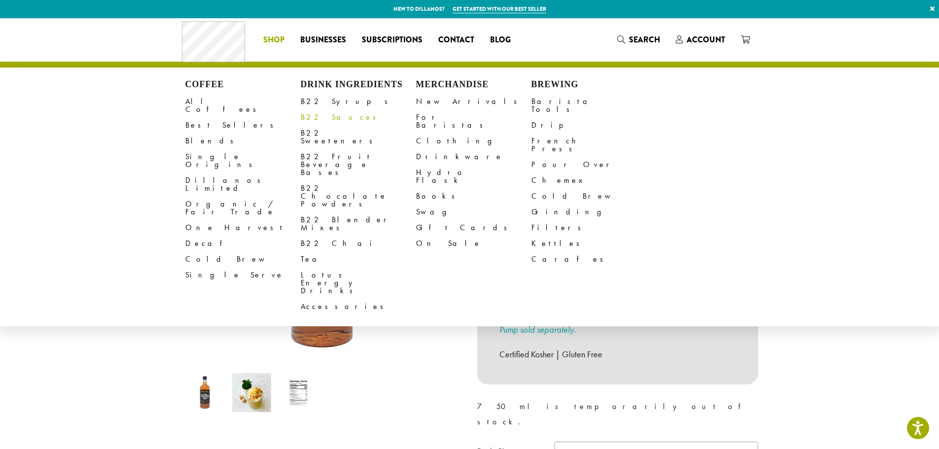
click at [326, 117] on link "B22 Sauces" at bounding box center [358, 117] width 115 height 16
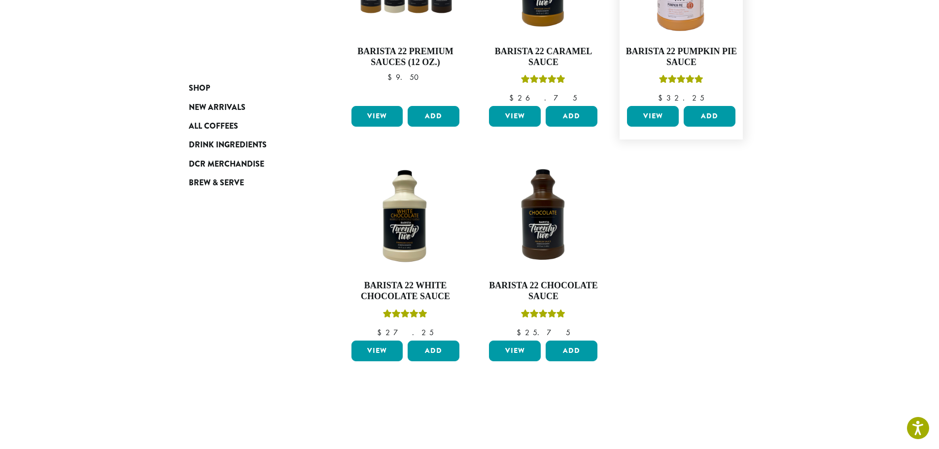
scroll to position [49, 0]
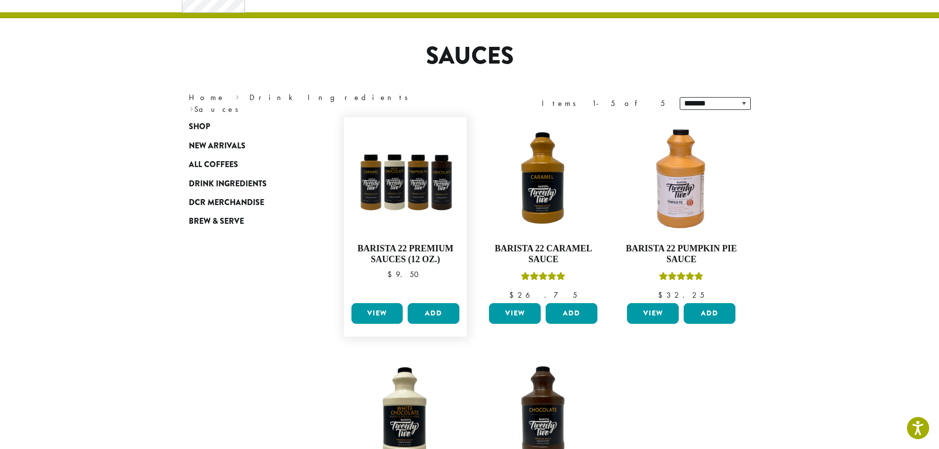
click at [372, 318] on link "View" at bounding box center [377, 313] width 52 height 21
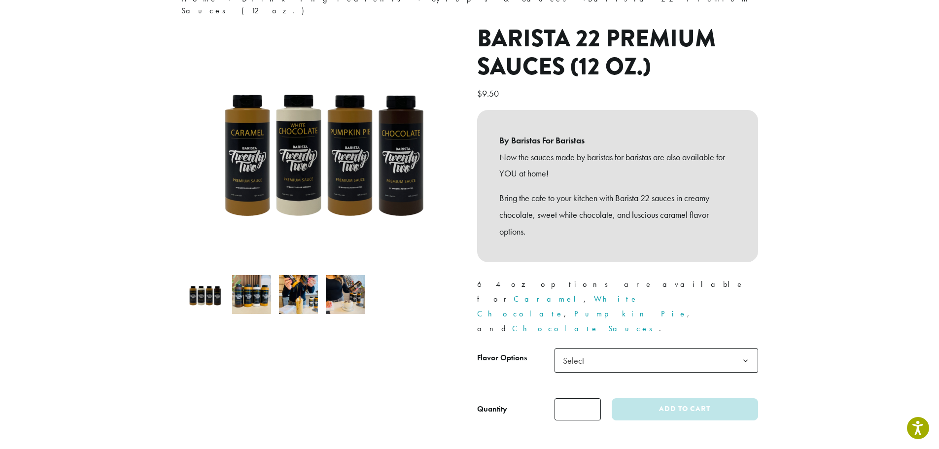
scroll to position [99, 0]
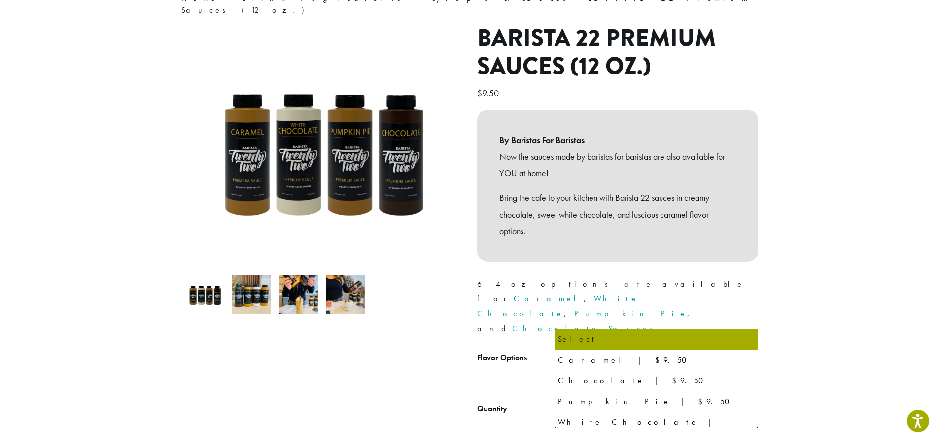
click at [608, 348] on span "Select" at bounding box center [656, 360] width 204 height 24
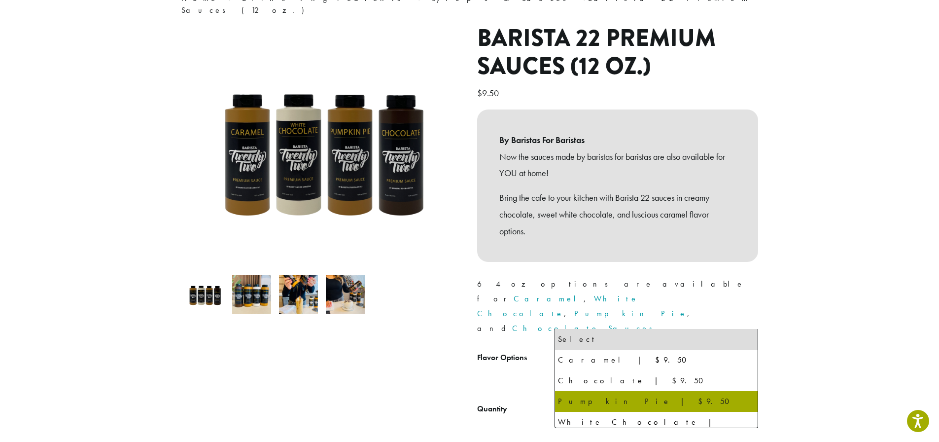
select select "**********"
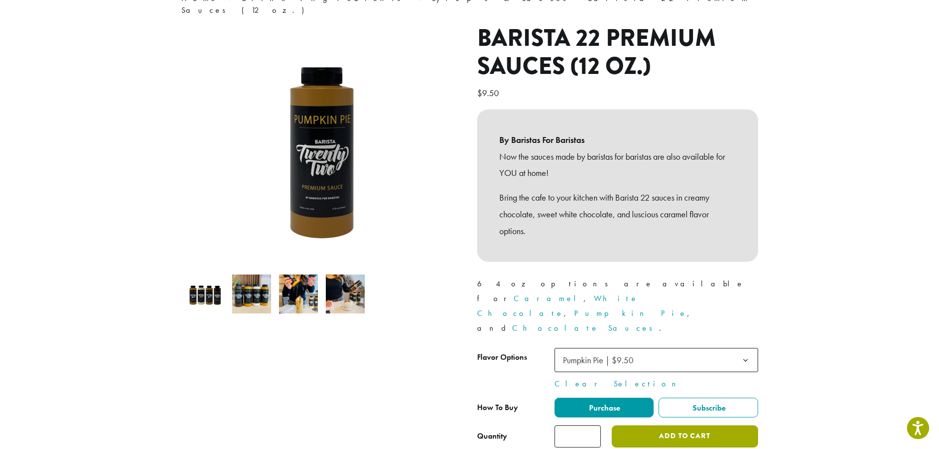
click at [672, 425] on button "Add to cart" at bounding box center [685, 436] width 146 height 22
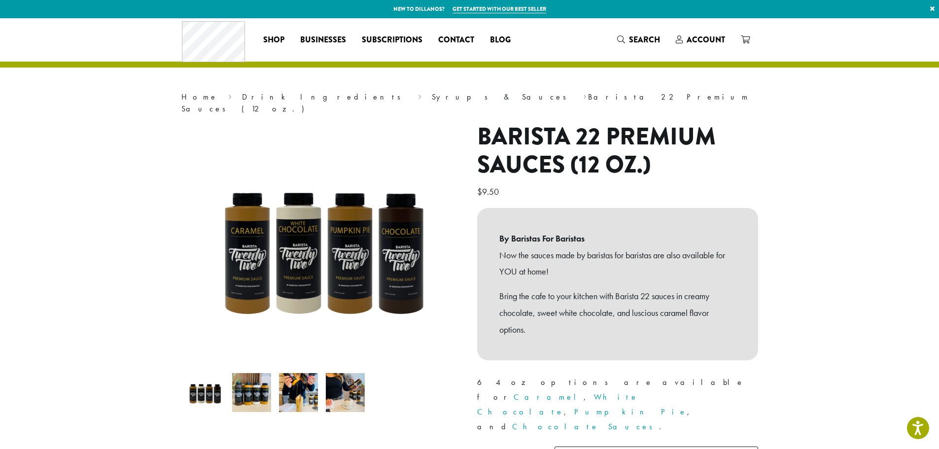
scroll to position [148, 0]
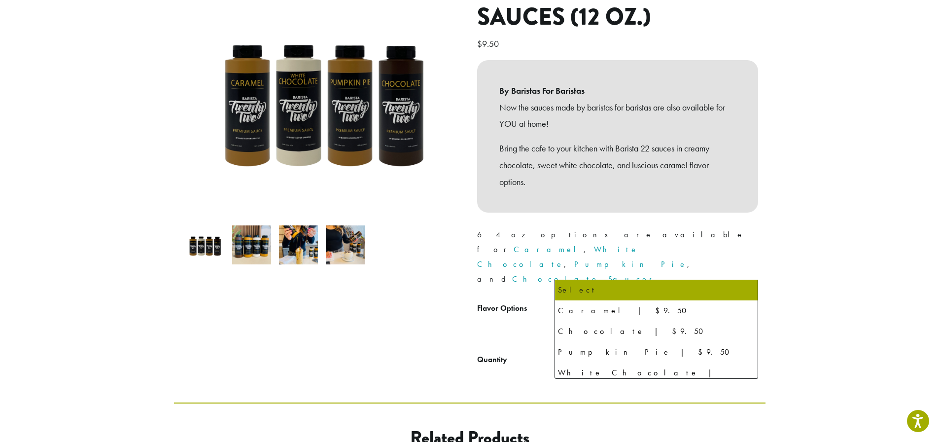
click at [608, 299] on span "Select" at bounding box center [656, 311] width 204 height 24
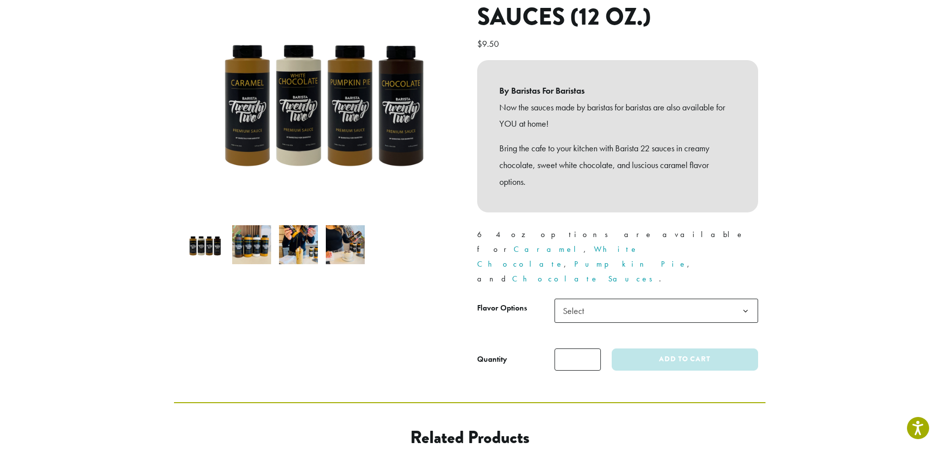
click at [608, 299] on span "Select" at bounding box center [656, 311] width 204 height 24
click at [295, 227] on img at bounding box center [298, 244] width 39 height 39
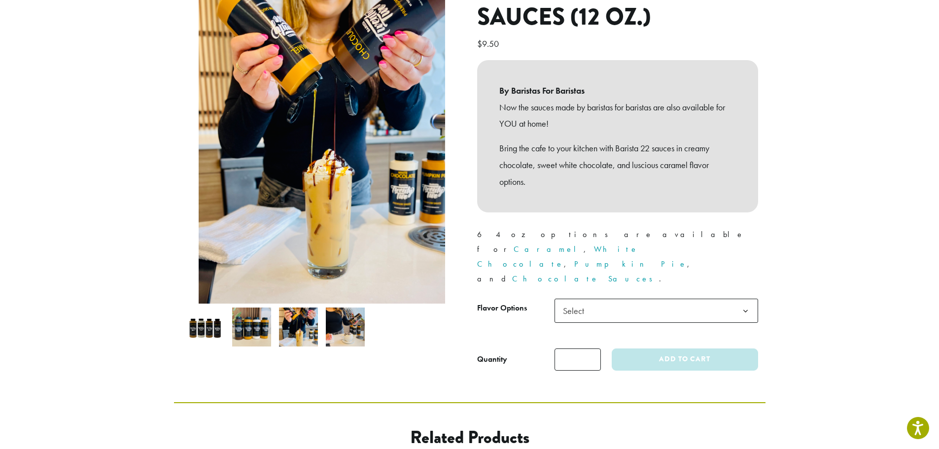
click at [341, 308] on img at bounding box center [345, 327] width 39 height 39
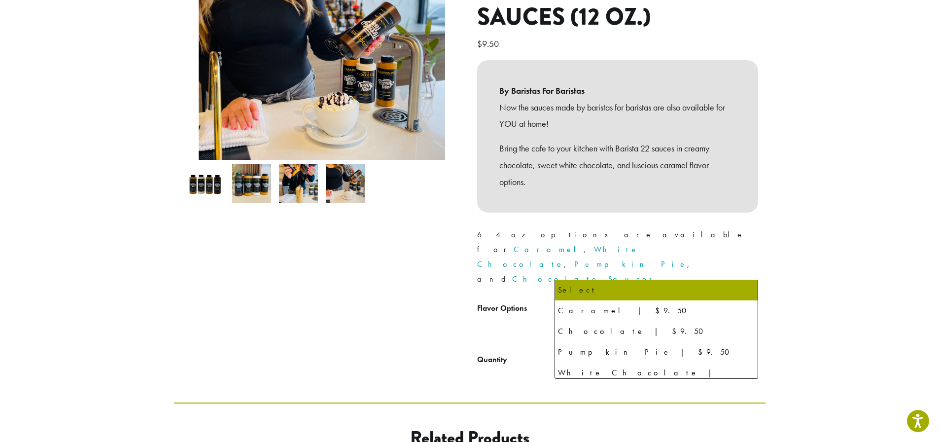
click at [579, 301] on span "Select" at bounding box center [576, 310] width 35 height 19
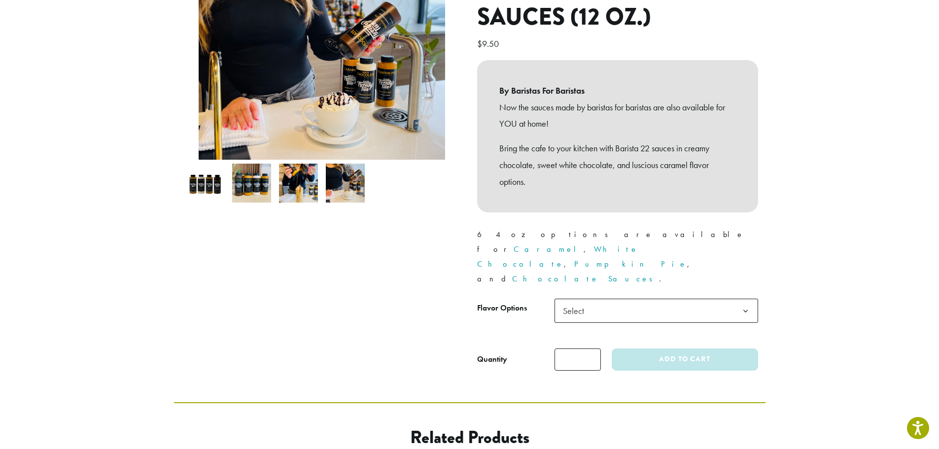
click at [579, 301] on span "Select" at bounding box center [576, 310] width 35 height 19
click at [681, 259] on link "Pumpkin Pie" at bounding box center [630, 264] width 113 height 10
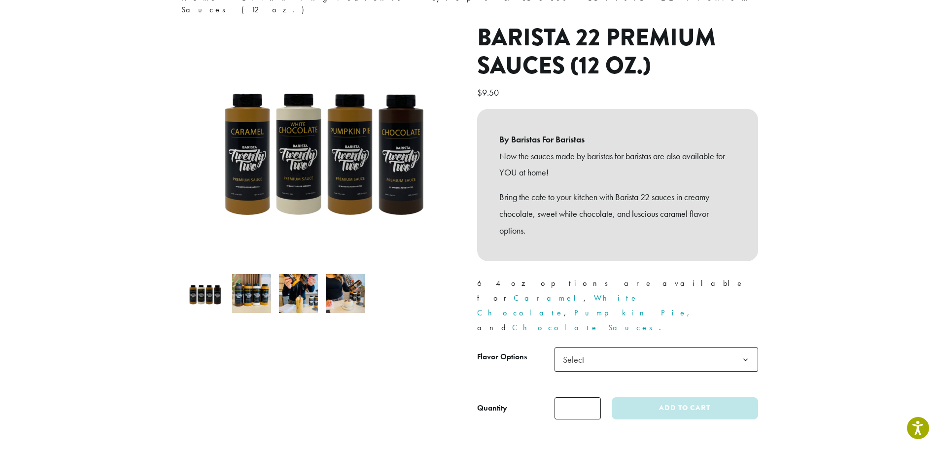
scroll to position [99, 0]
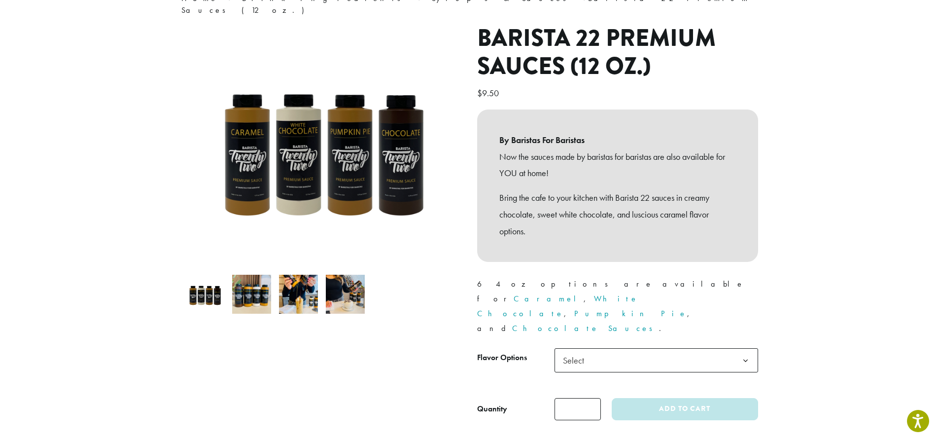
click at [634, 348] on span "Select" at bounding box center [656, 360] width 204 height 24
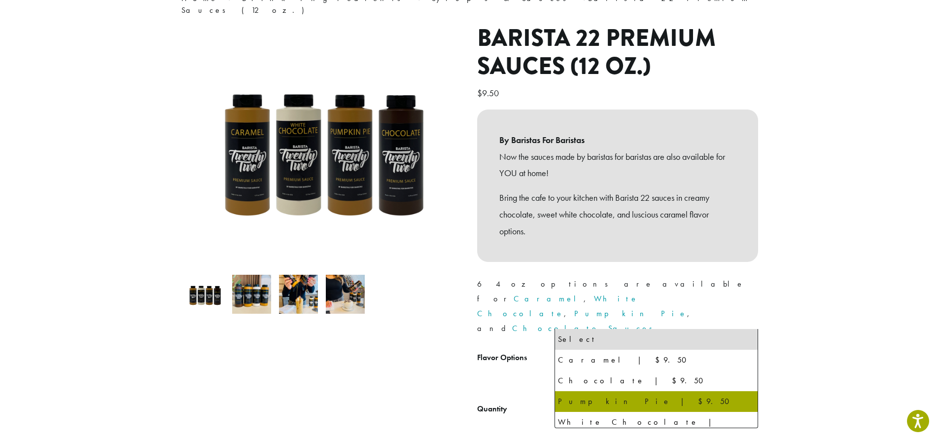
select select "**********"
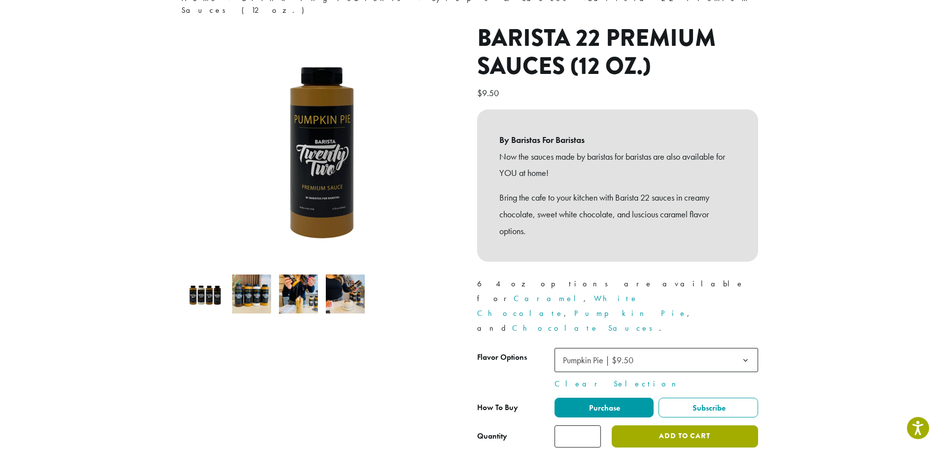
click at [713, 425] on button "Add to cart" at bounding box center [685, 436] width 146 height 22
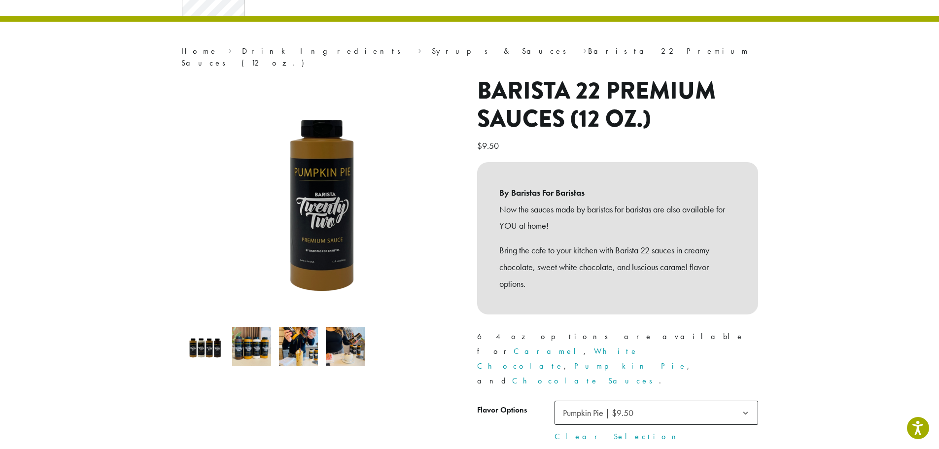
scroll to position [0, 0]
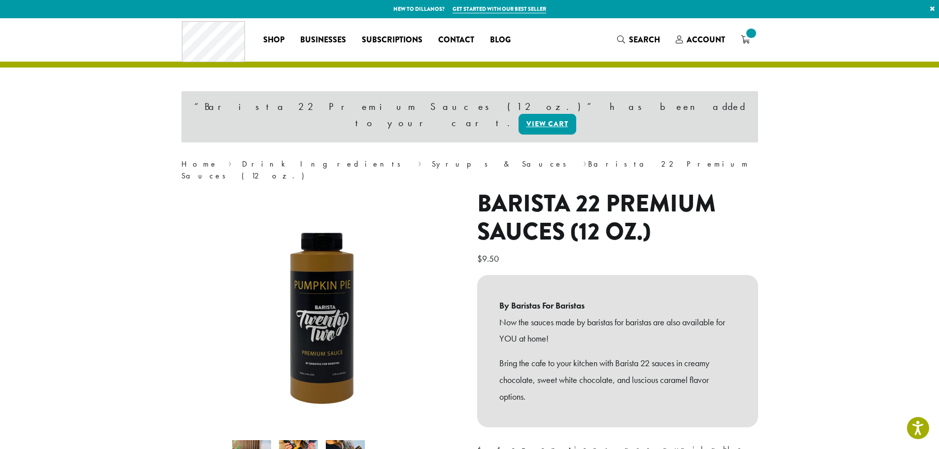
scroll to position [99, 0]
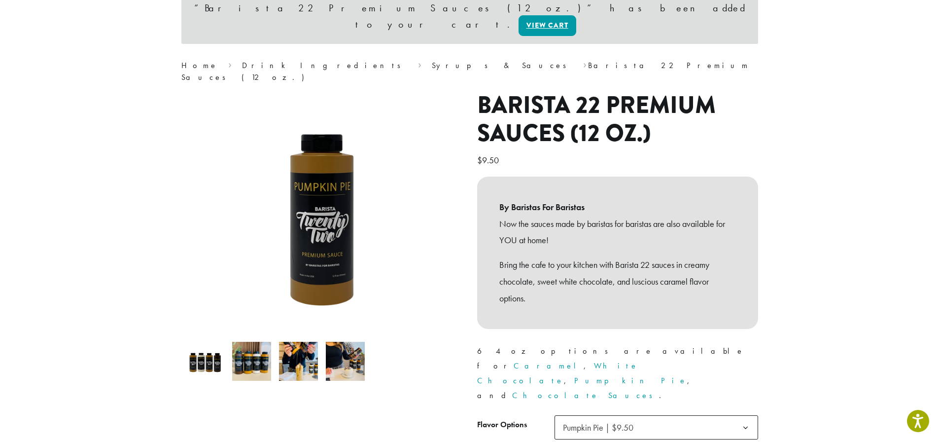
click at [626, 415] on span "Pumpkin Pie | $9.50" at bounding box center [656, 427] width 204 height 24
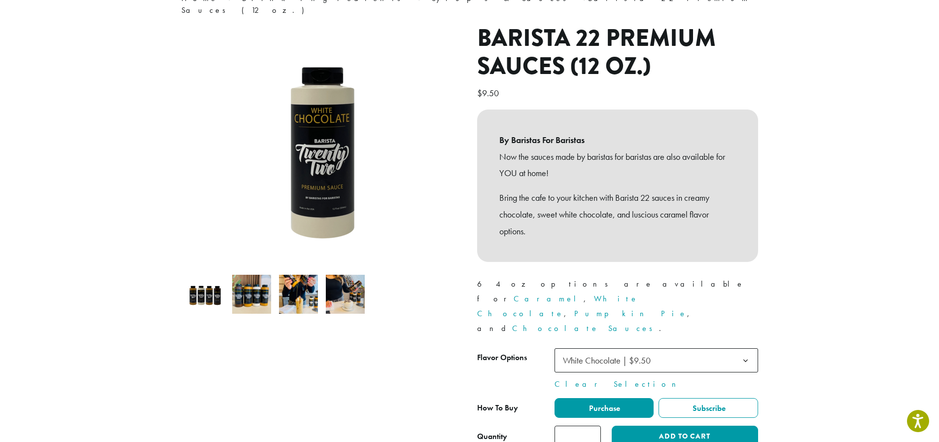
select select "**********"
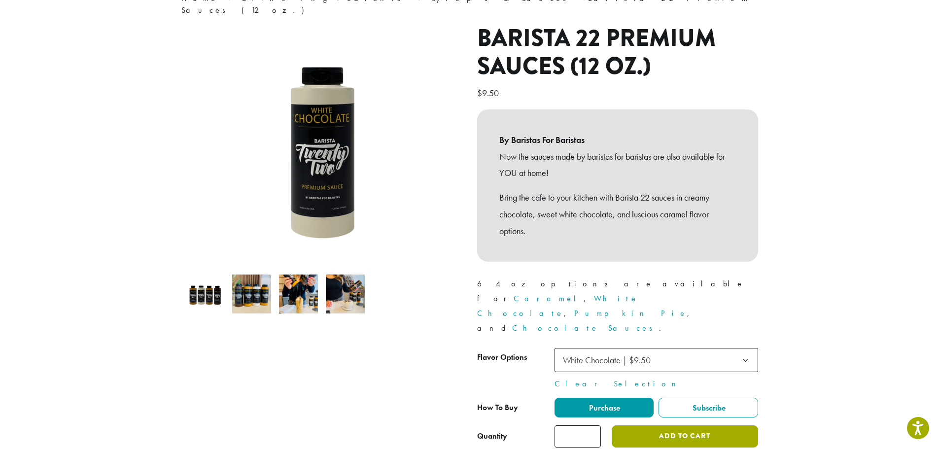
click at [652, 425] on button "Add to cart" at bounding box center [685, 436] width 146 height 22
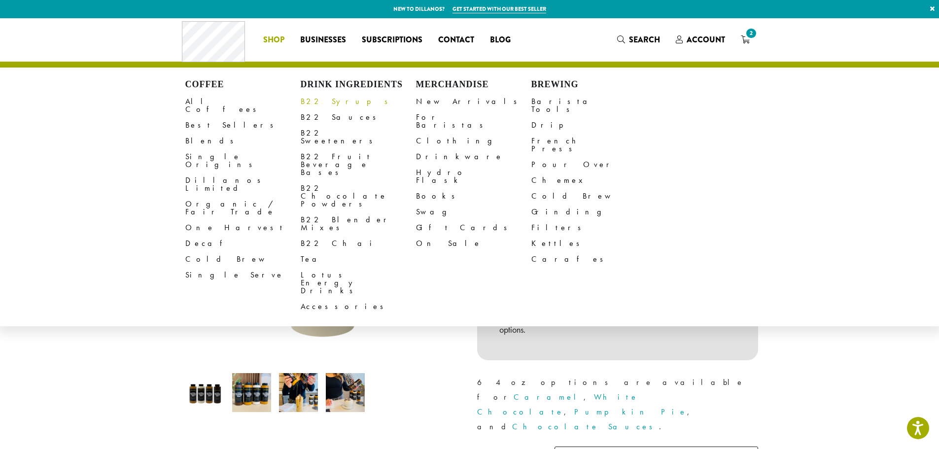
click at [319, 99] on link "B22 Syrups" at bounding box center [358, 102] width 115 height 16
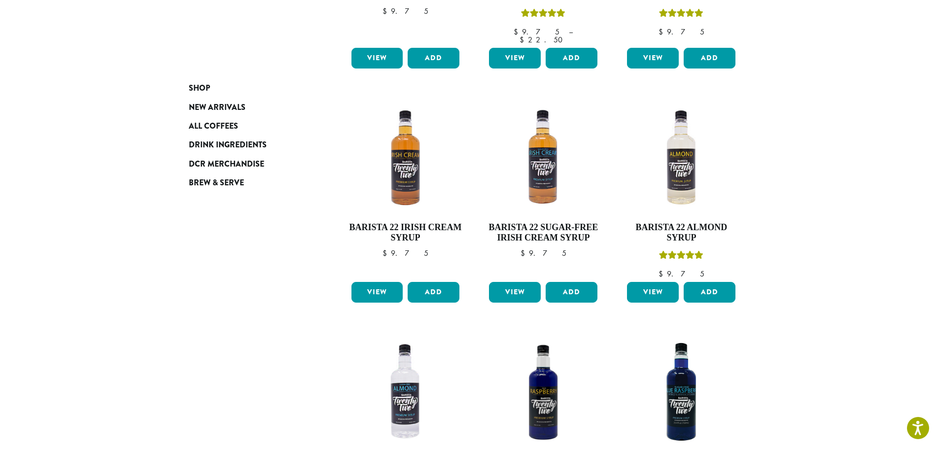
scroll to position [739, 0]
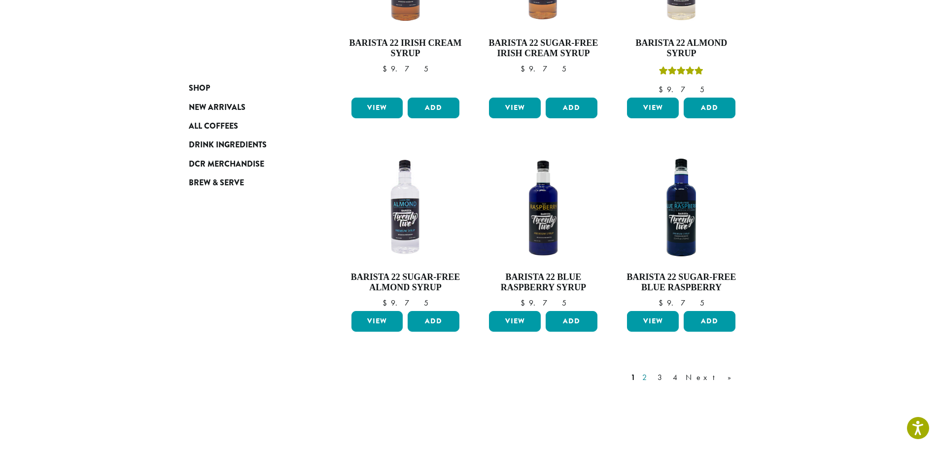
click at [653, 372] on link "2" at bounding box center [646, 378] width 12 height 12
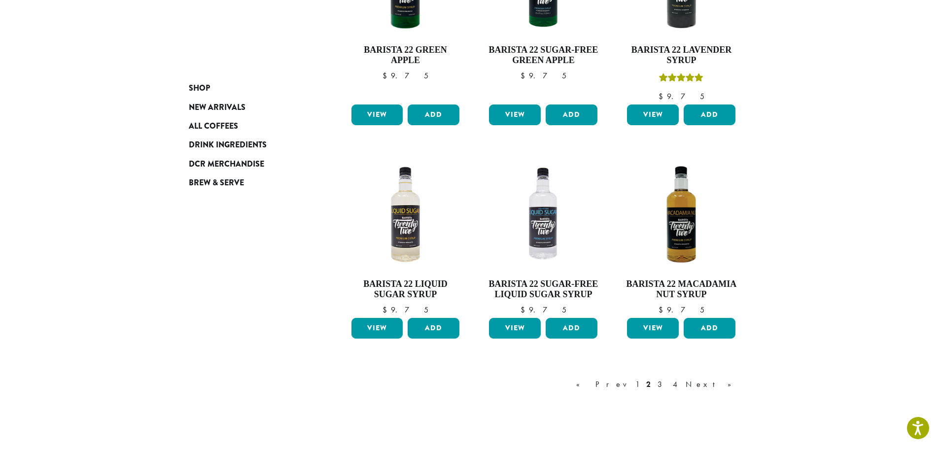
scroll to position [701, 0]
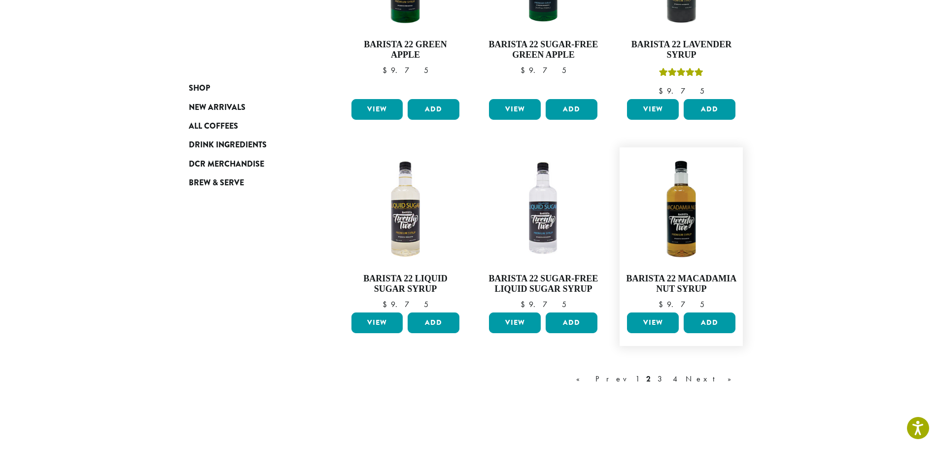
click at [667, 322] on link "View" at bounding box center [653, 322] width 52 height 21
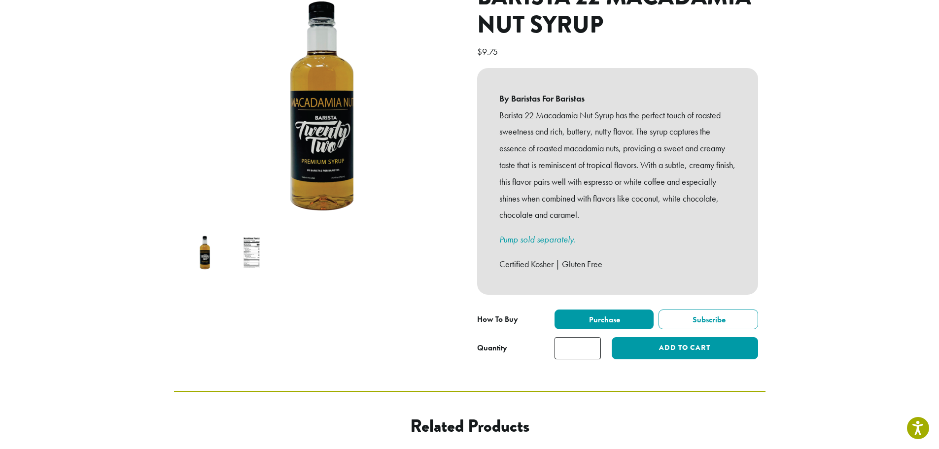
scroll to position [148, 0]
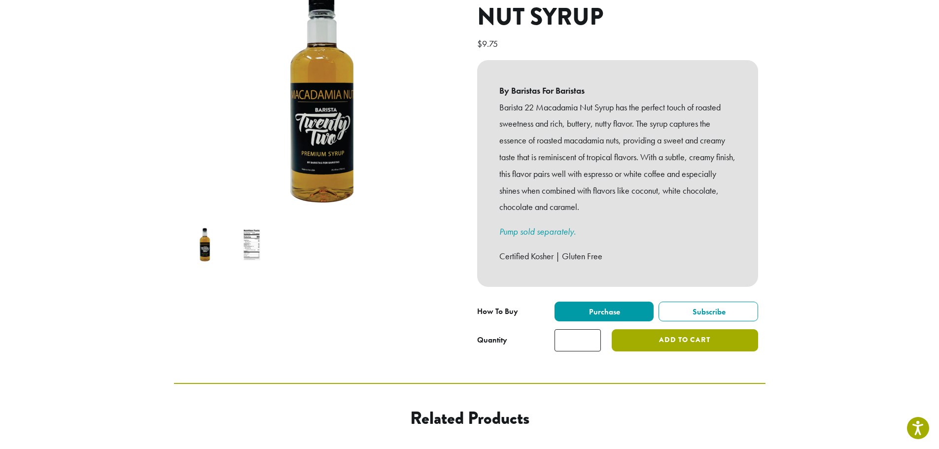
click at [652, 332] on button "Add to cart" at bounding box center [685, 340] width 146 height 22
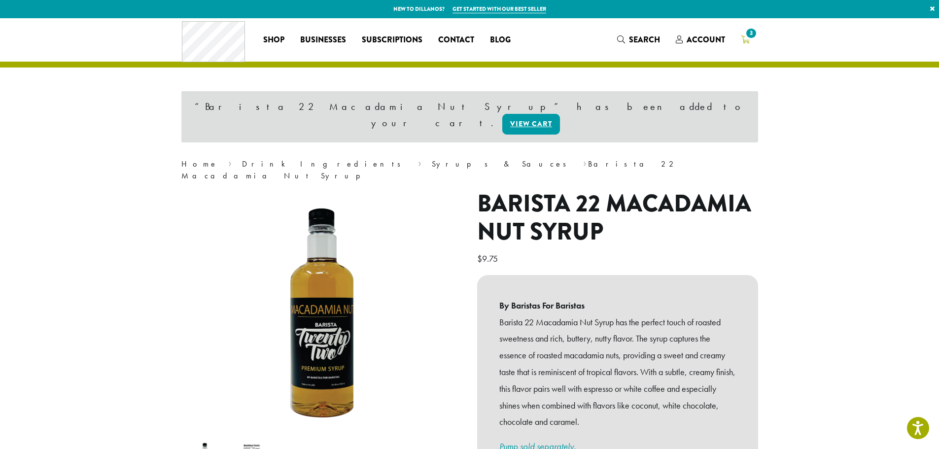
click at [745, 35] on span "3" at bounding box center [750, 33] width 13 height 13
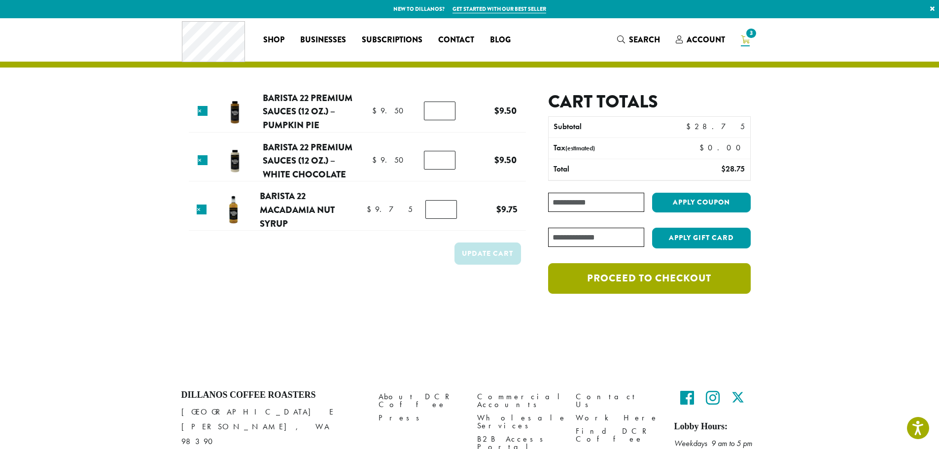
click at [662, 279] on link "Proceed to checkout" at bounding box center [649, 278] width 202 height 31
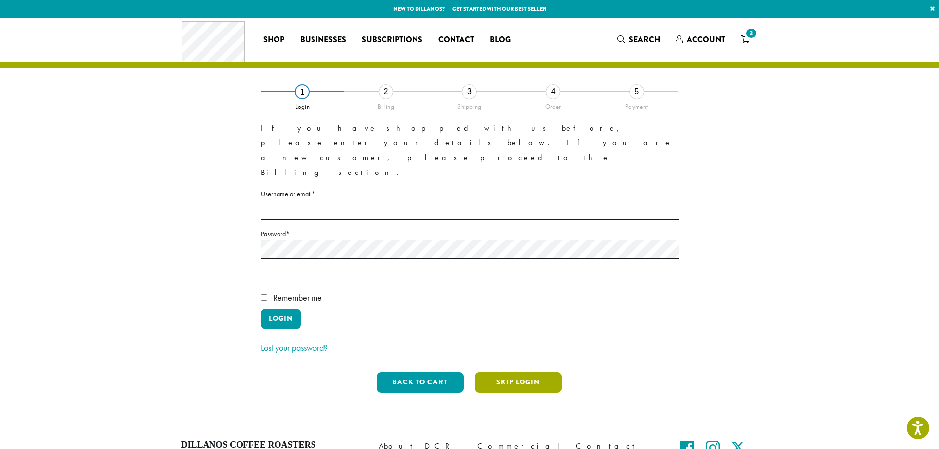
click at [542, 372] on button "Skip Login" at bounding box center [518, 382] width 87 height 21
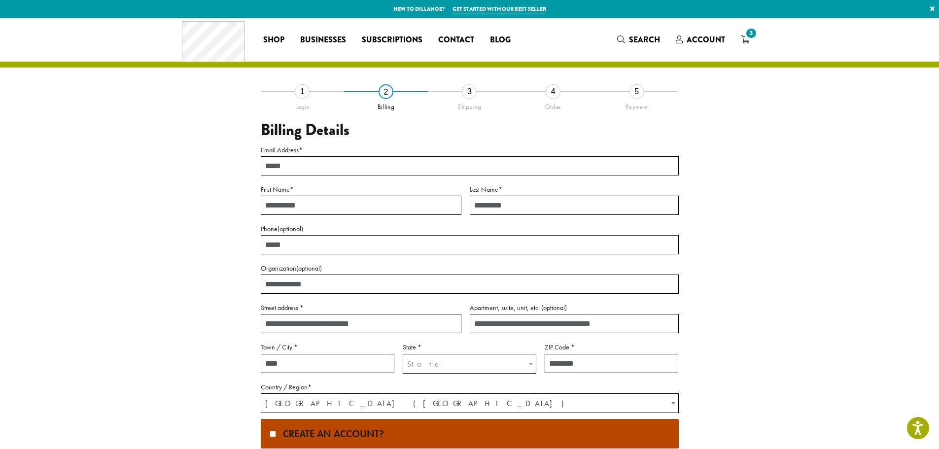
click at [363, 162] on input "Email Address *" at bounding box center [470, 165] width 418 height 19
type input "**********"
type input "*******"
type input "******"
type input "*"
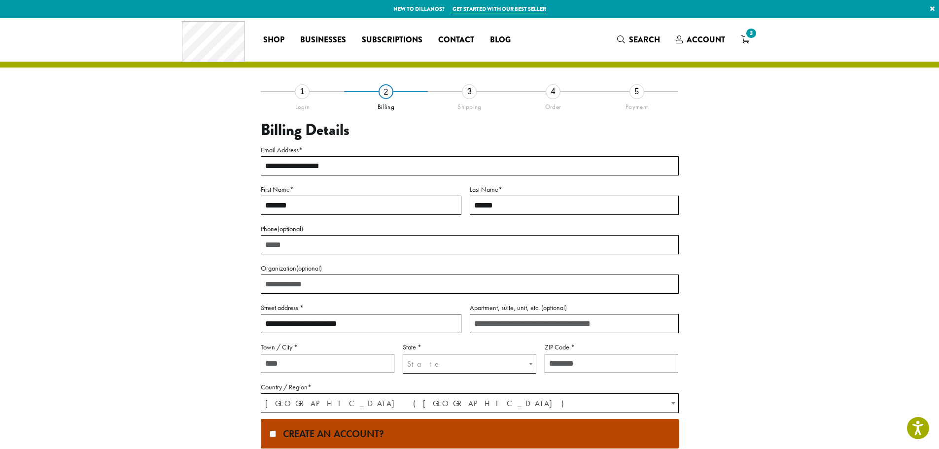
type input "**********"
type input "******"
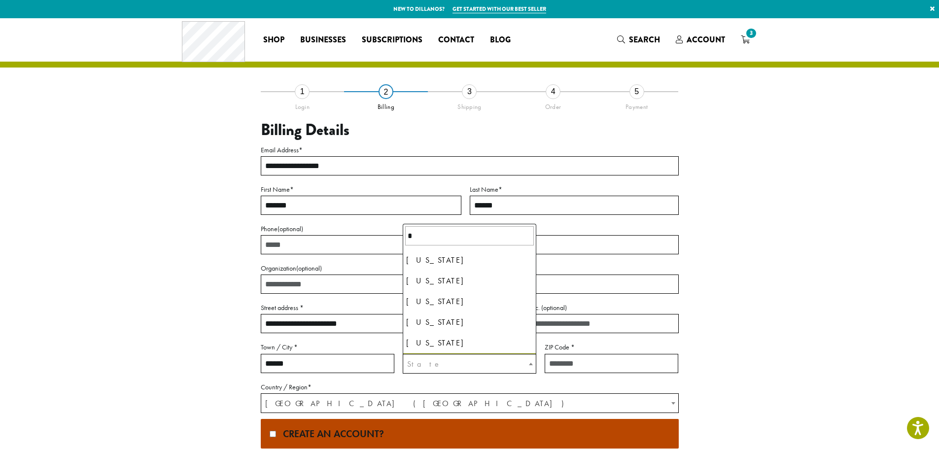
scroll to position [88, 0]
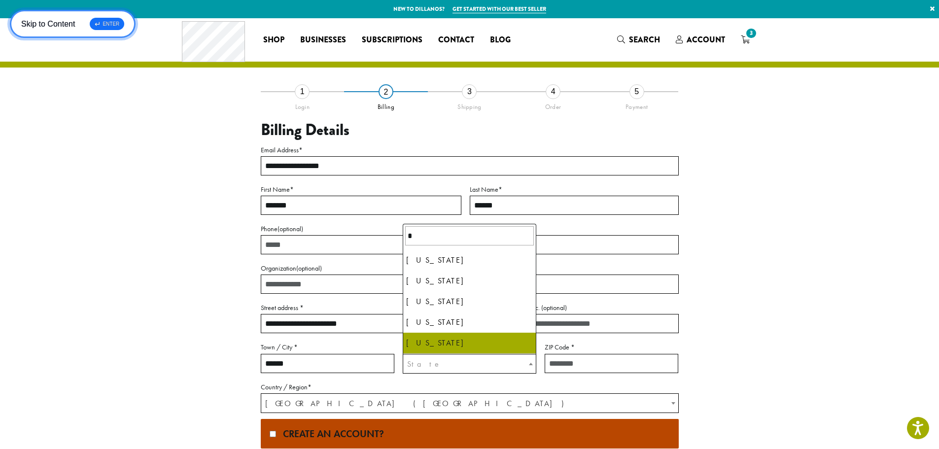
select select "**"
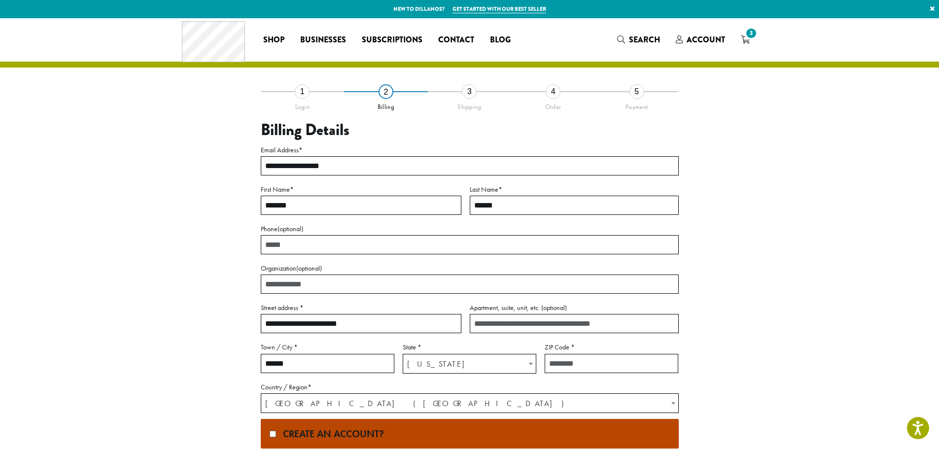
drag, startPoint x: 655, startPoint y: 320, endPoint x: 632, endPoint y: 370, distance: 54.9
click at [651, 332] on input "Apartment, suite, unit, etc. (optional)" at bounding box center [574, 323] width 209 height 19
click at [633, 367] on input "ZIP Code *" at bounding box center [612, 363] width 134 height 19
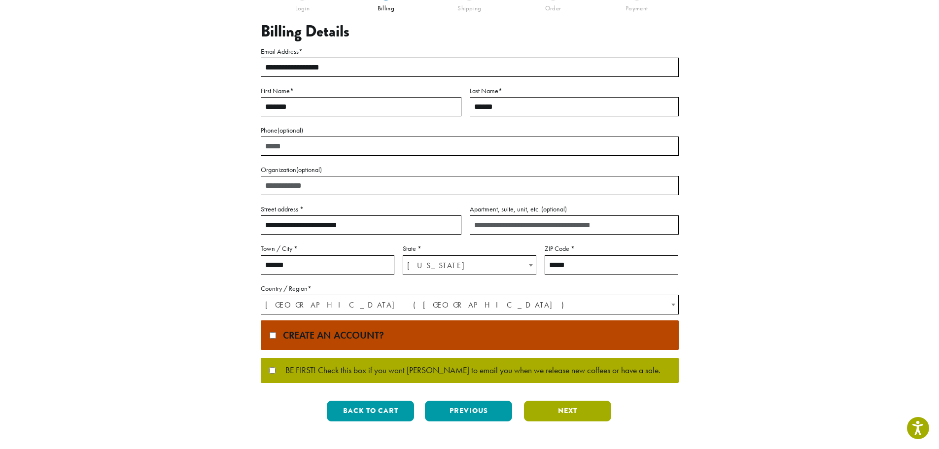
type input "*****"
click at [558, 413] on button "Next" at bounding box center [567, 411] width 87 height 21
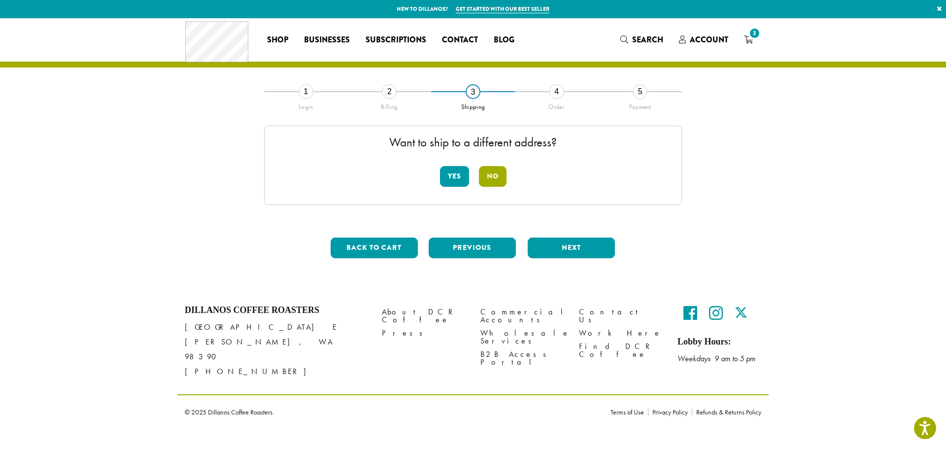
click at [489, 172] on button "No" at bounding box center [493, 176] width 28 height 21
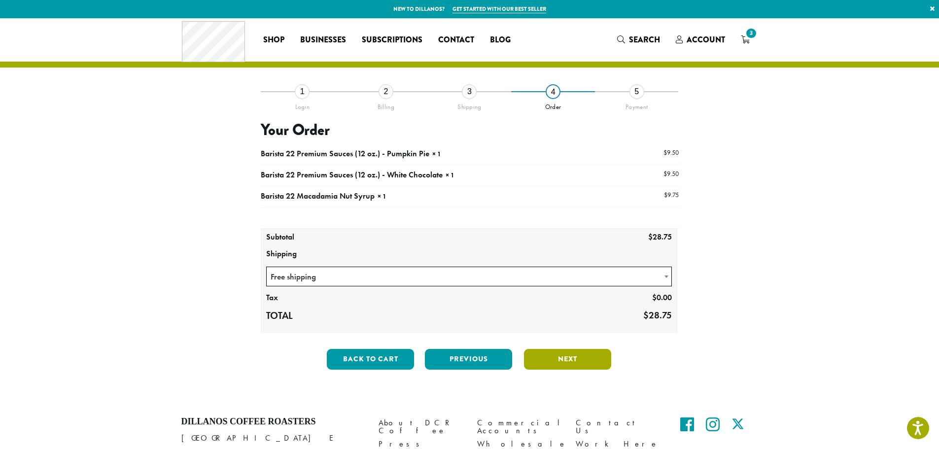
click at [563, 351] on button "Next" at bounding box center [567, 359] width 87 height 21
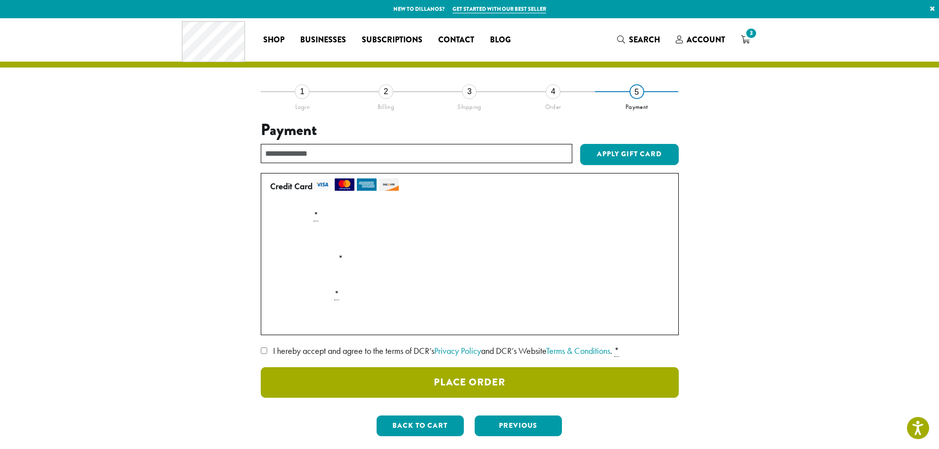
click at [364, 387] on button "Place Order" at bounding box center [470, 382] width 418 height 31
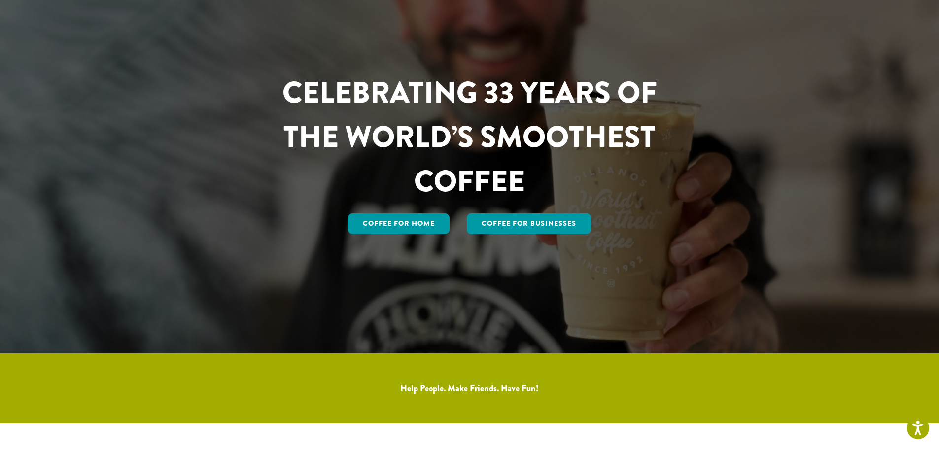
scroll to position [99, 0]
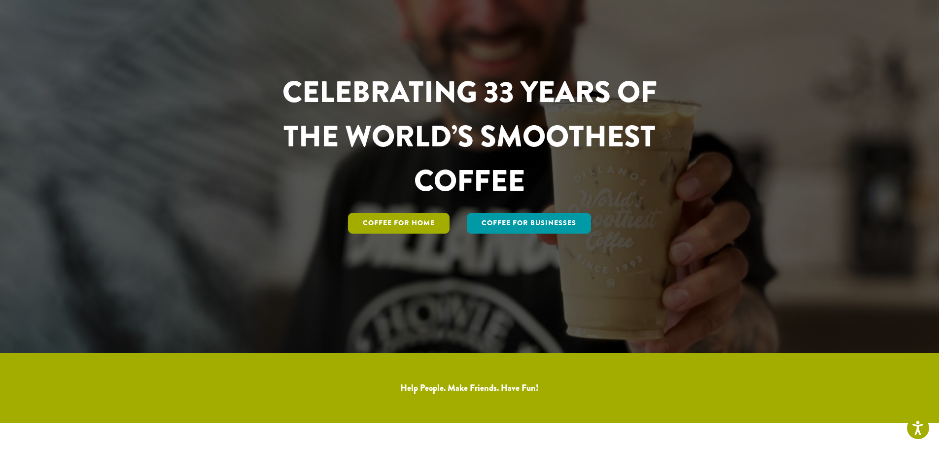
click at [410, 225] on link "Coffee for Home" at bounding box center [399, 223] width 102 height 21
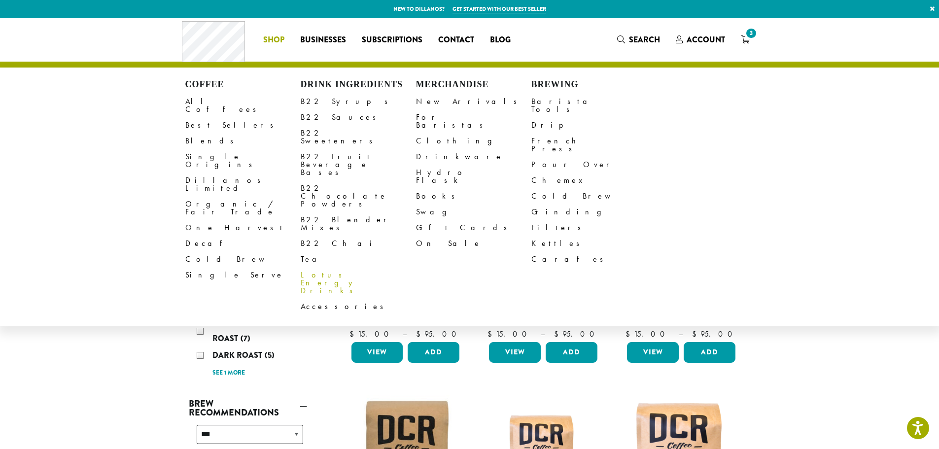
click at [332, 267] on link "Lotus Energy Drinks" at bounding box center [358, 283] width 115 height 32
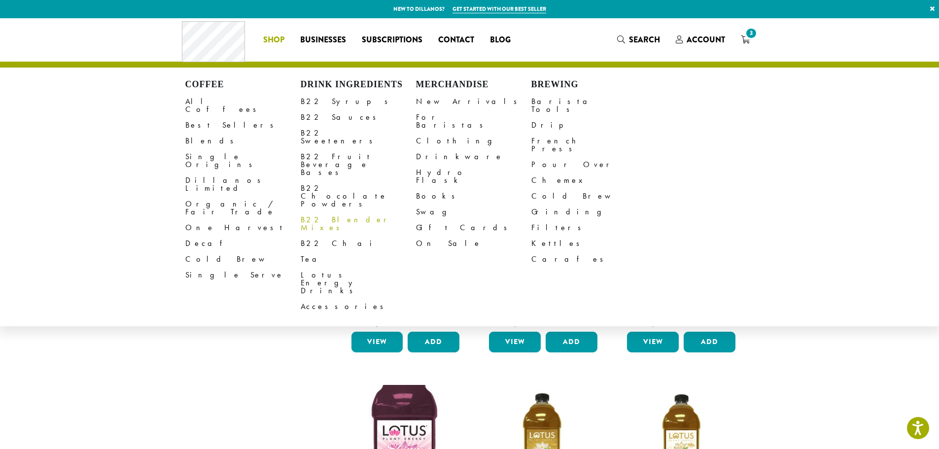
click at [325, 212] on link "B22 Blender Mixes" at bounding box center [358, 224] width 115 height 24
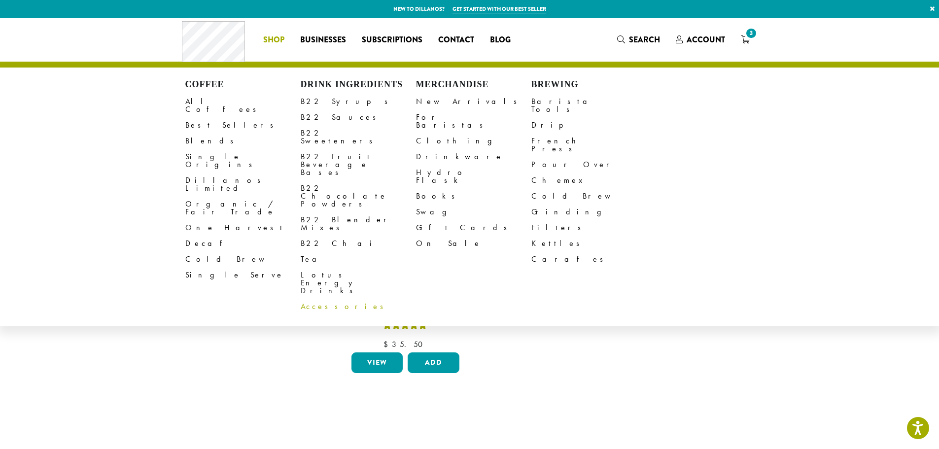
click at [304, 299] on link "Accessories" at bounding box center [358, 307] width 115 height 16
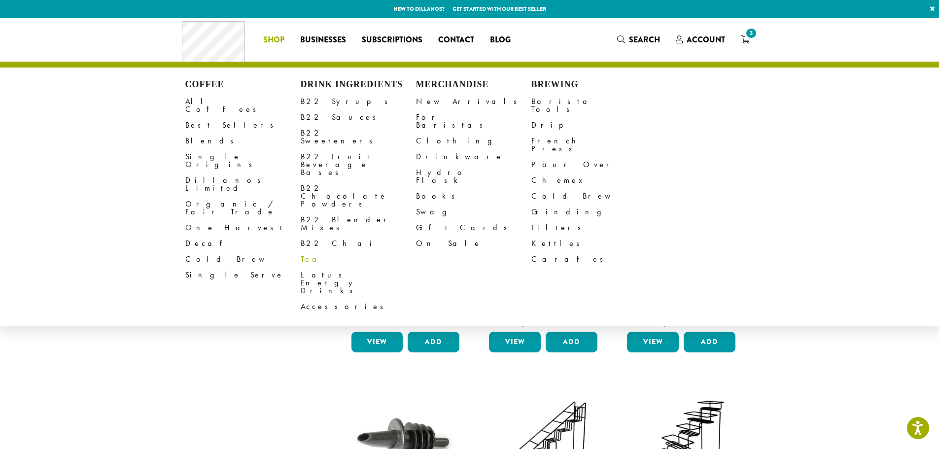
click at [306, 251] on link "Tea" at bounding box center [358, 259] width 115 height 16
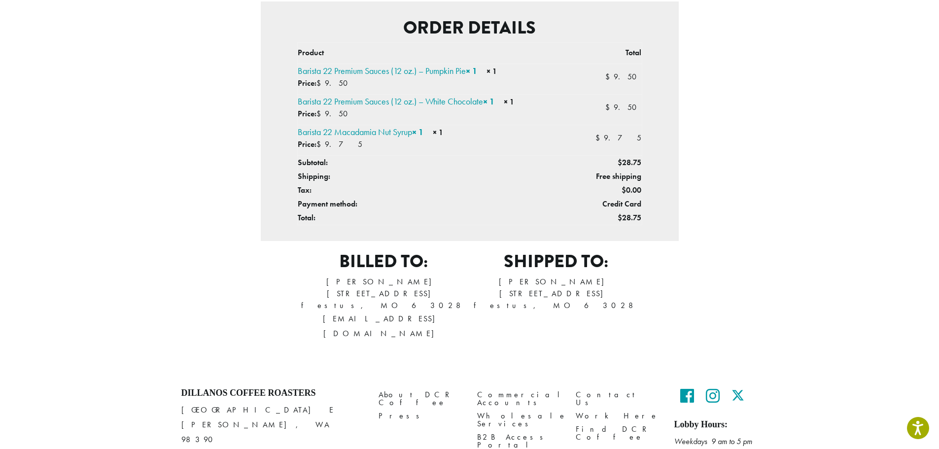
scroll to position [269, 0]
